Goal: Navigation & Orientation: Find specific page/section

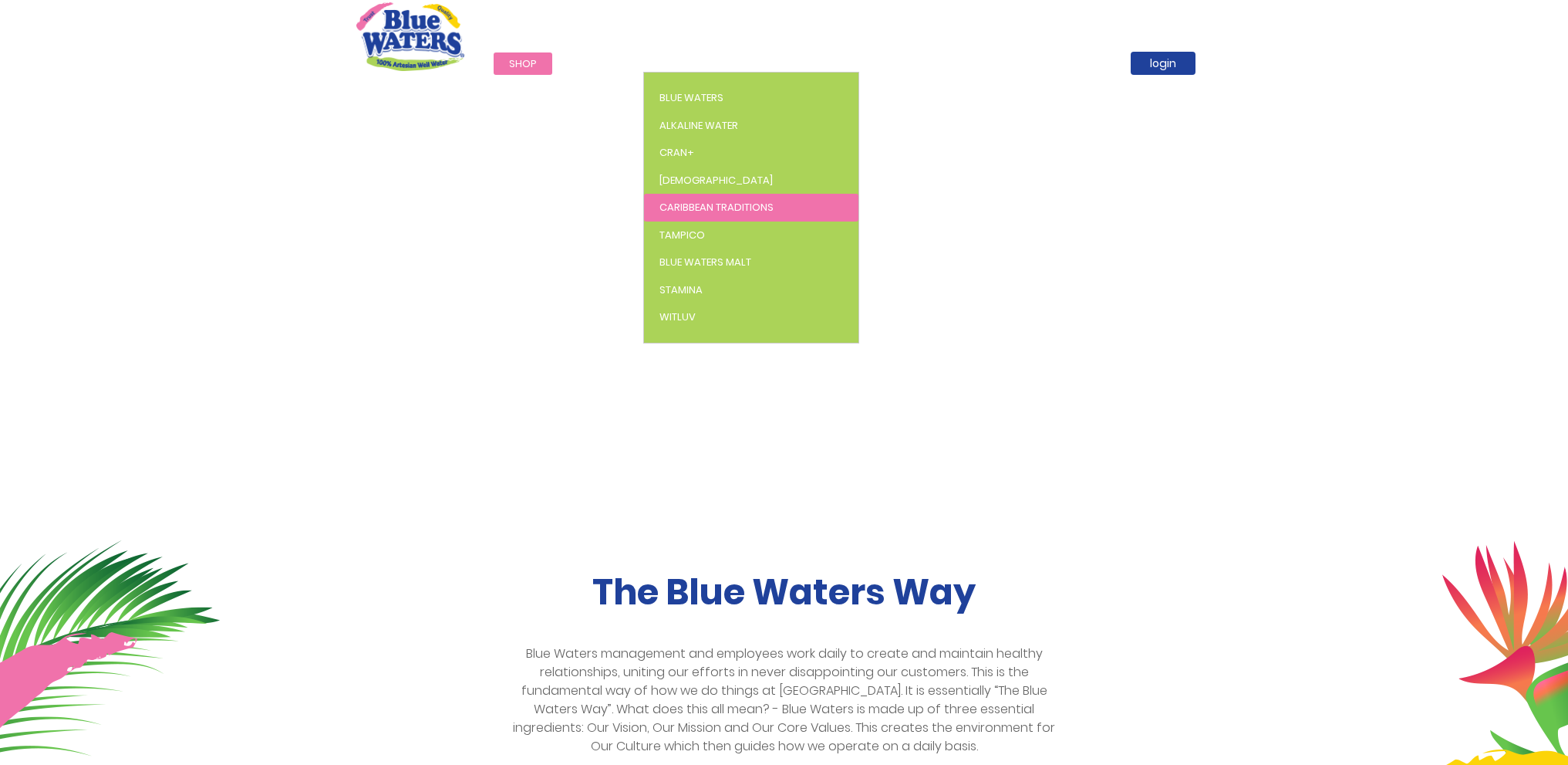
click at [719, 210] on span "Caribbean Traditions" at bounding box center [716, 207] width 114 height 14
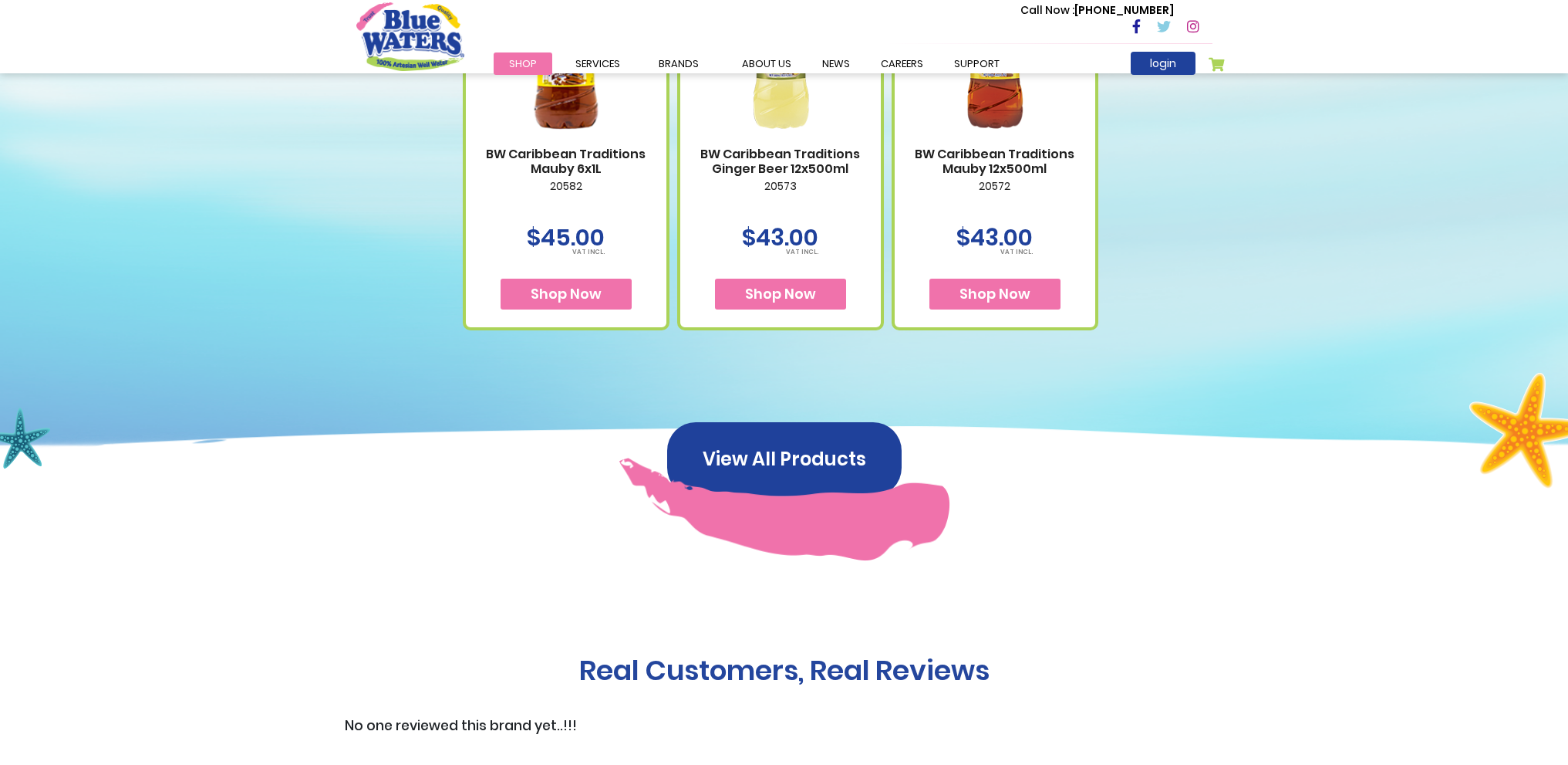
scroll to position [848, 0]
